Goal: Task Accomplishment & Management: Use online tool/utility

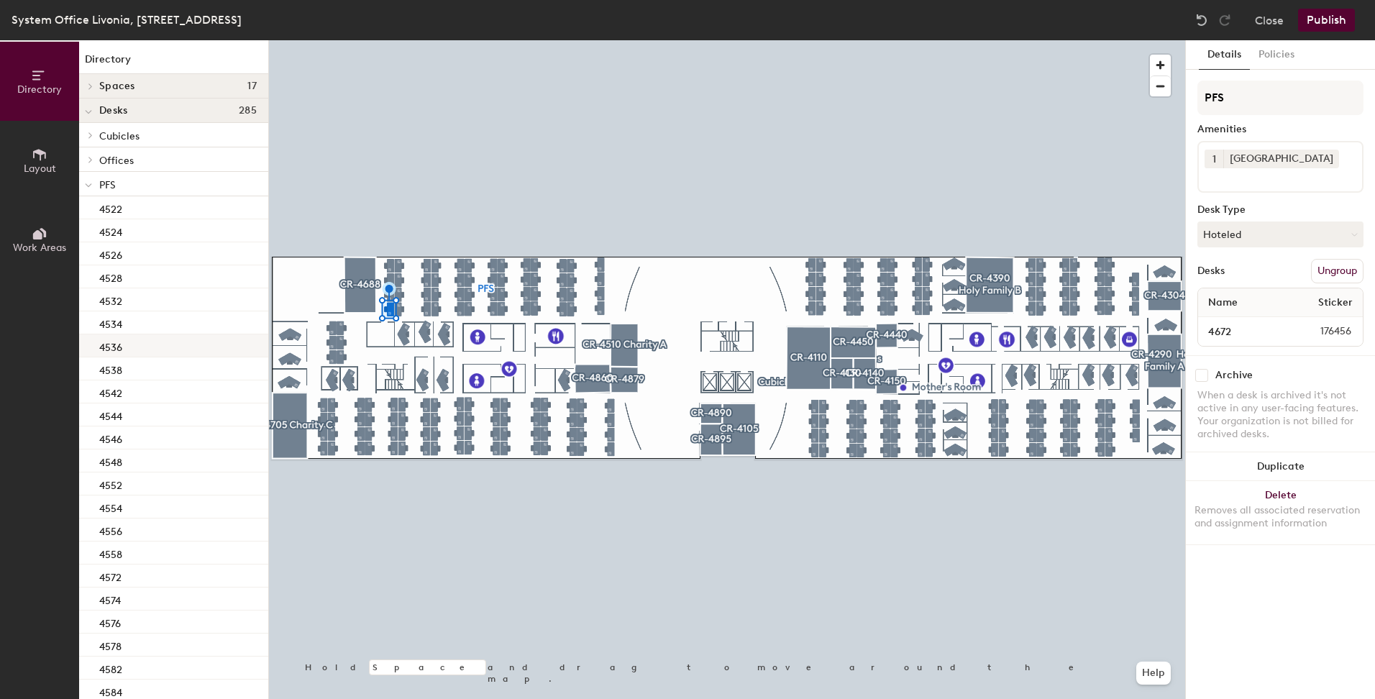
click at [512, 40] on div at bounding box center [727, 40] width 916 height 0
click at [1245, 241] on button "Hoteled" at bounding box center [1280, 234] width 166 height 26
click at [1252, 283] on div "Assigned" at bounding box center [1270, 279] width 144 height 22
click at [1331, 24] on button "Publish" at bounding box center [1326, 20] width 57 height 23
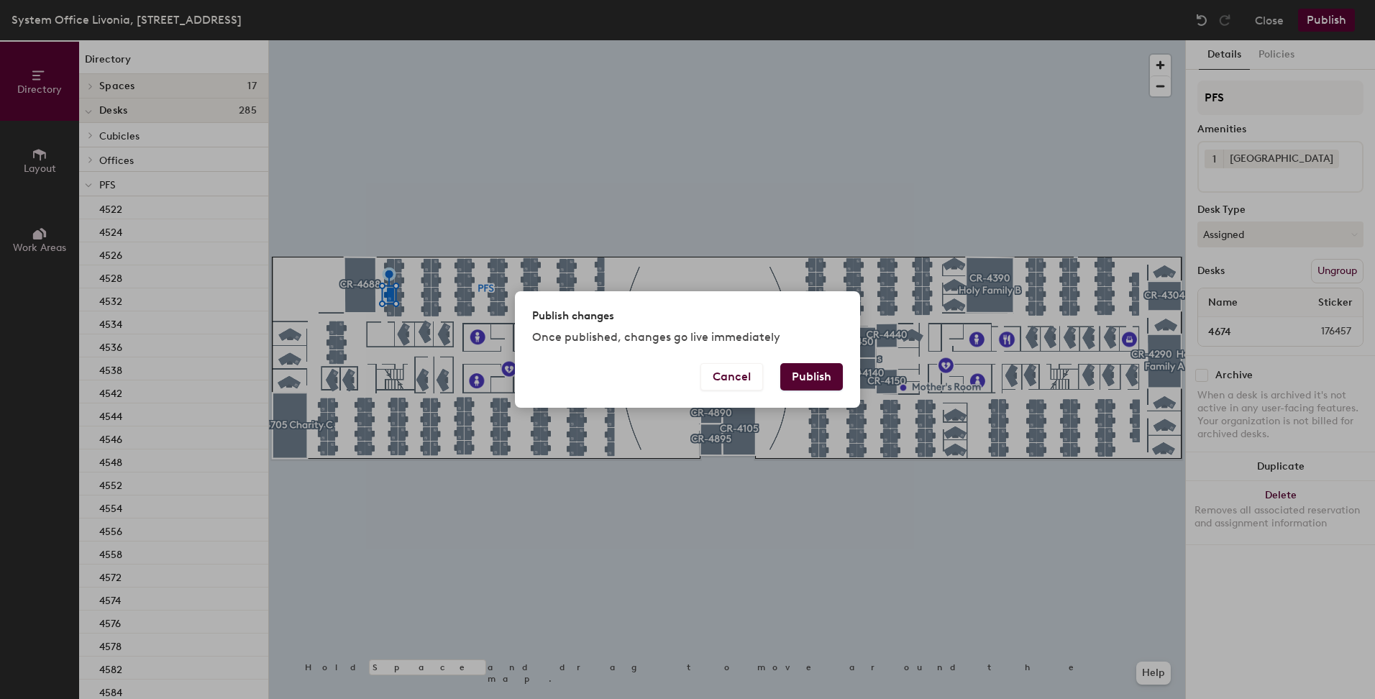
click at [843, 378] on div "Cancel Publish" at bounding box center [687, 385] width 345 height 45
click at [830, 377] on button "Publish" at bounding box center [811, 376] width 63 height 27
